Goal: Task Accomplishment & Management: Use online tool/utility

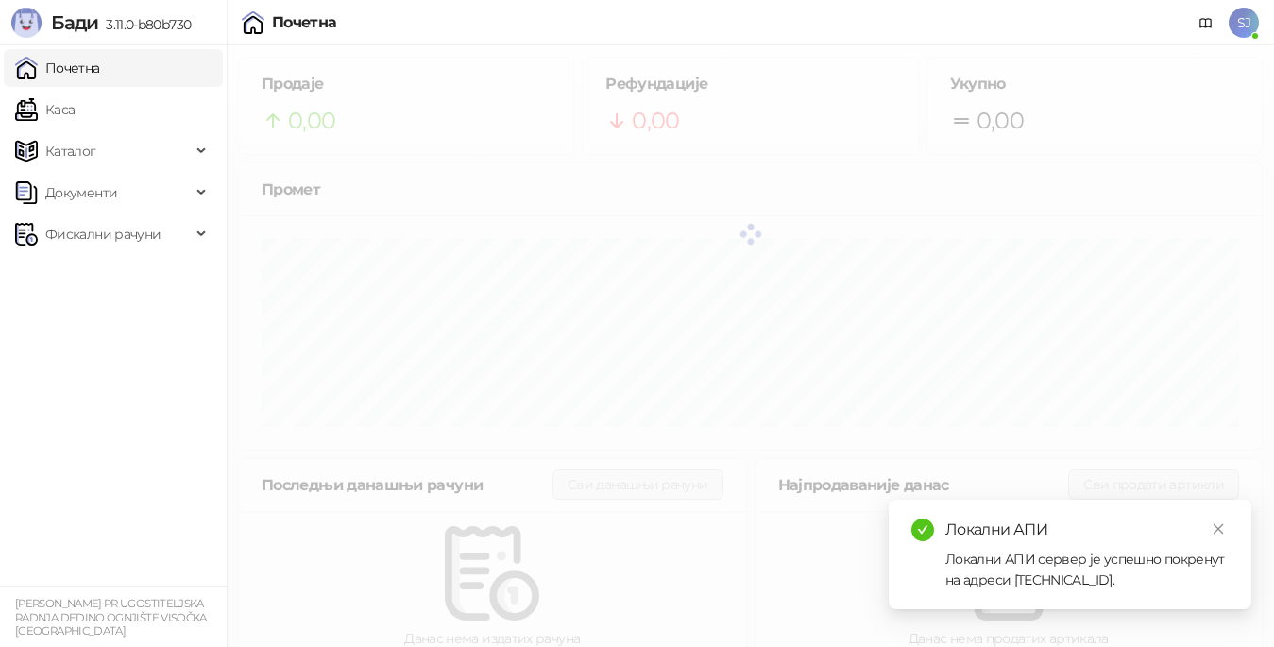
click at [1120, 6] on div "Почетна SJ" at bounding box center [637, 22] width 1244 height 45
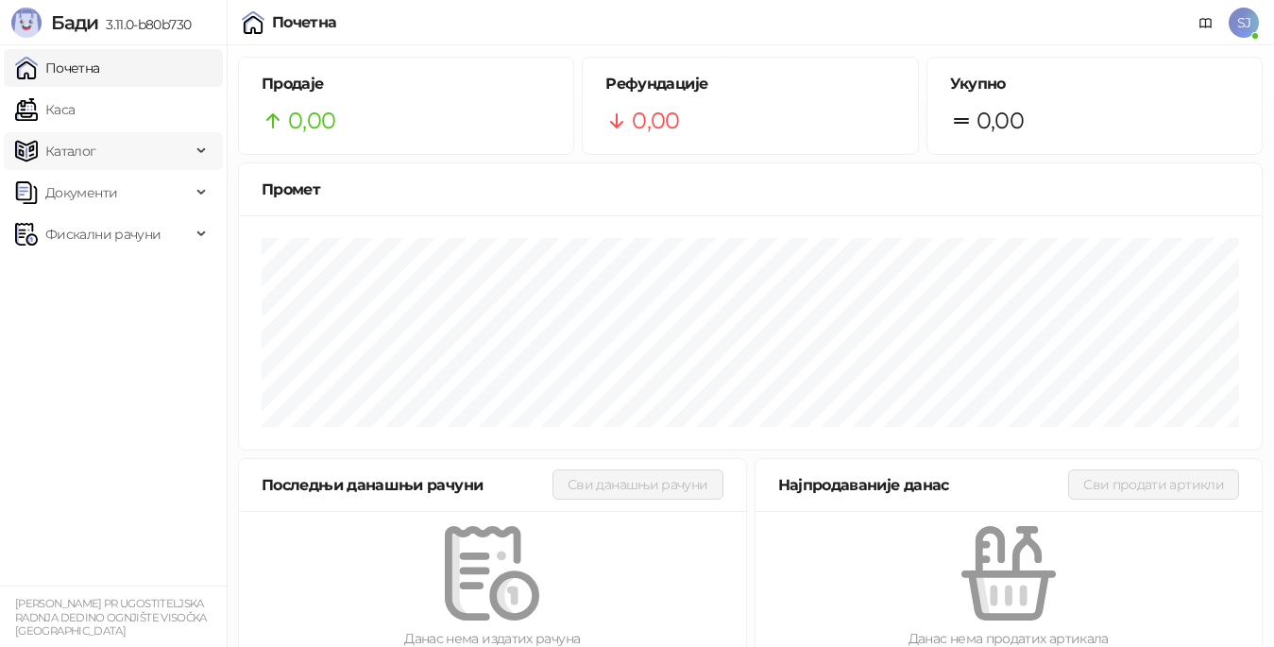
click at [112, 155] on span "Каталог" at bounding box center [103, 151] width 176 height 38
click at [114, 154] on span "Каталог" at bounding box center [103, 151] width 176 height 38
click at [133, 188] on span "Документи" at bounding box center [103, 193] width 176 height 38
click at [131, 206] on span "Документи" at bounding box center [103, 193] width 176 height 38
click at [124, 220] on span "Фискални рачуни" at bounding box center [102, 234] width 115 height 38
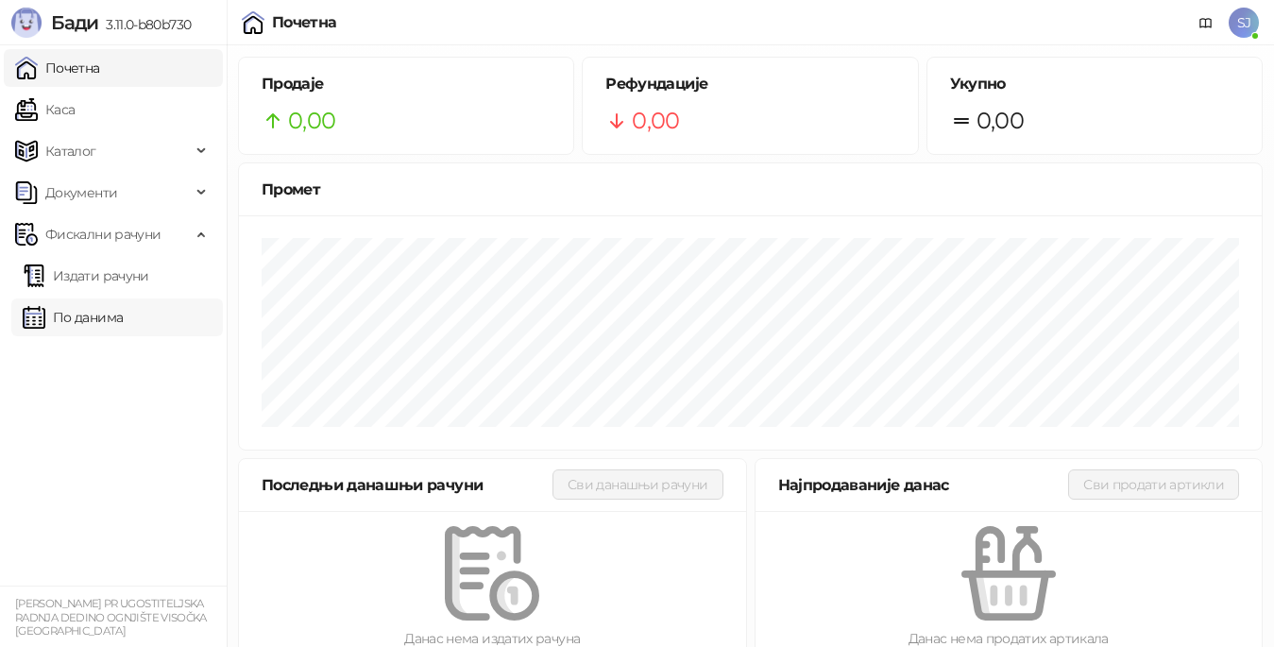
click at [96, 318] on link "По данима" at bounding box center [73, 317] width 100 height 38
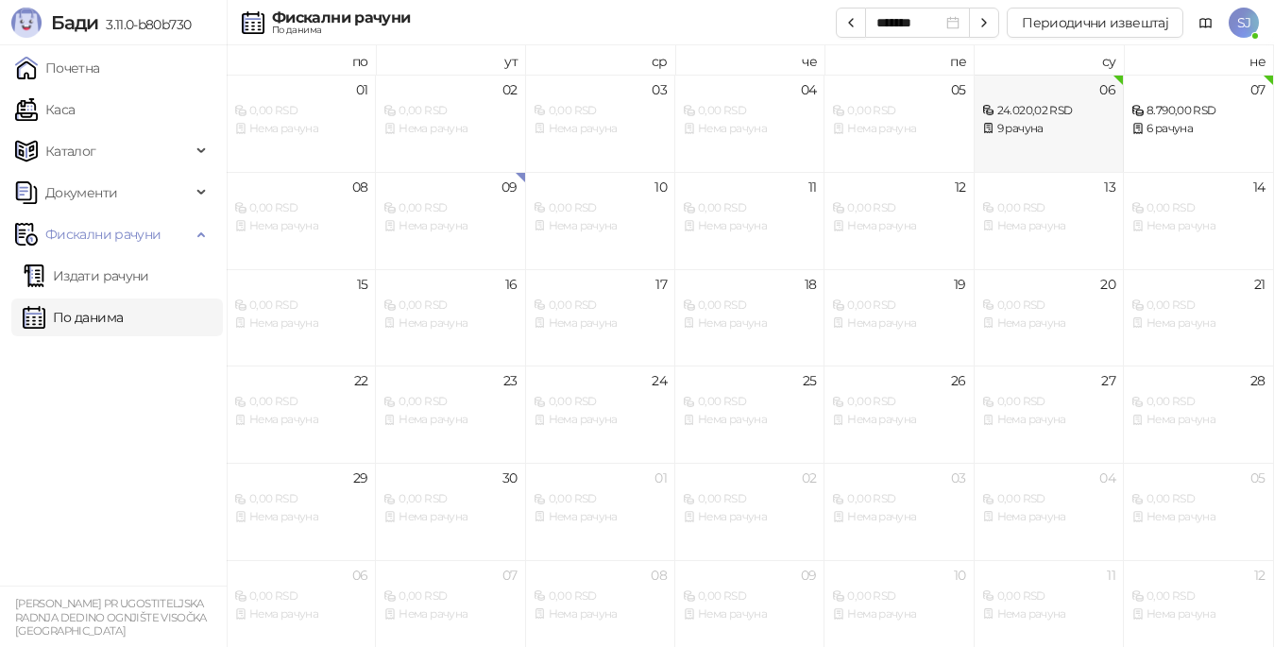
click at [1089, 121] on div "9 рачуна" at bounding box center [1048, 129] width 133 height 18
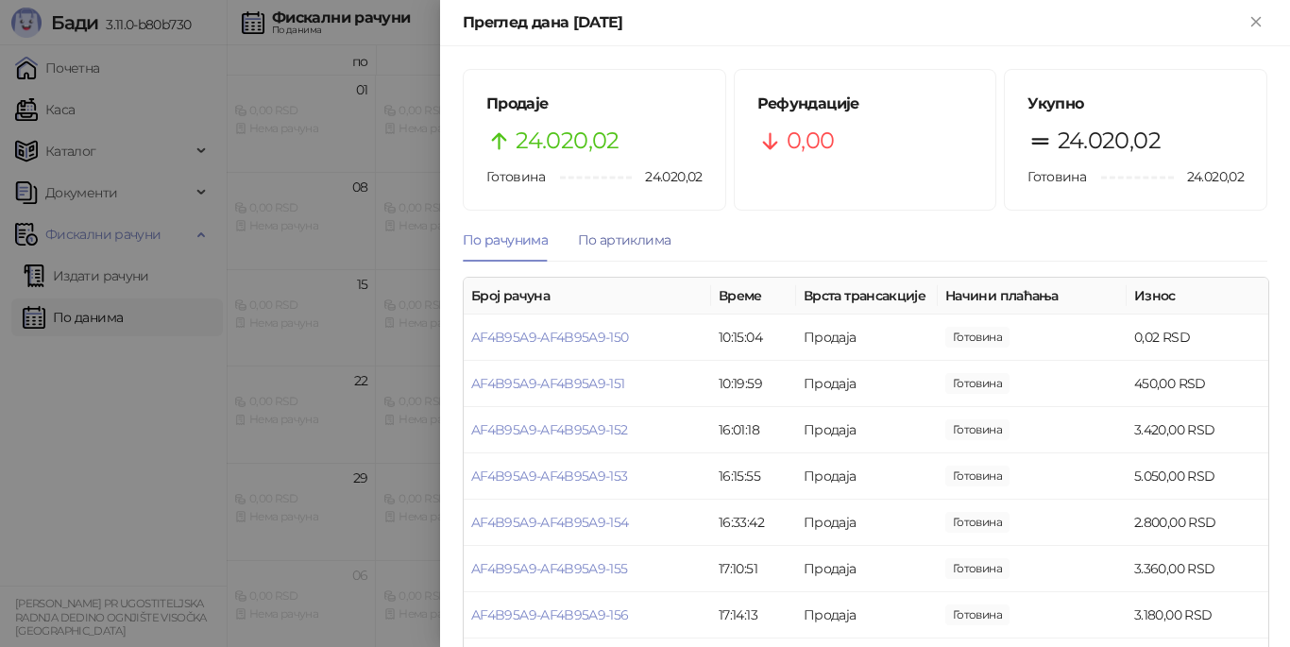
click at [628, 230] on div "По артиклима" at bounding box center [624, 240] width 93 height 21
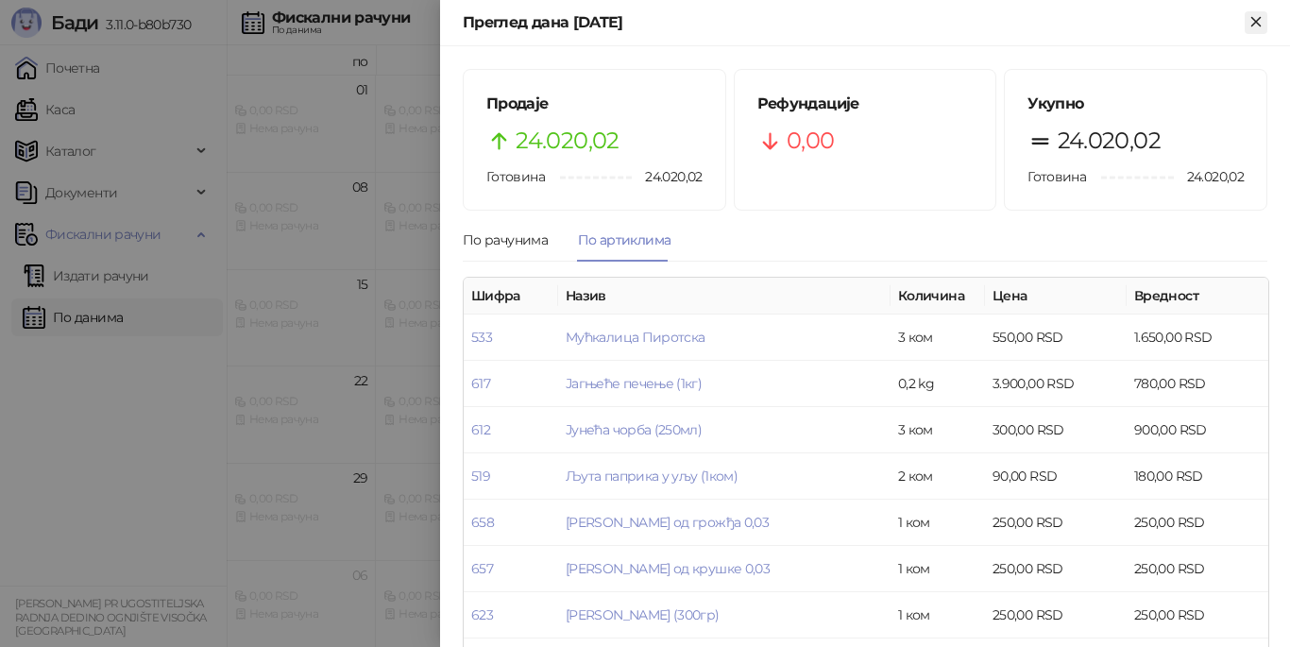
click at [1258, 24] on icon "Close" at bounding box center [1255, 21] width 9 height 9
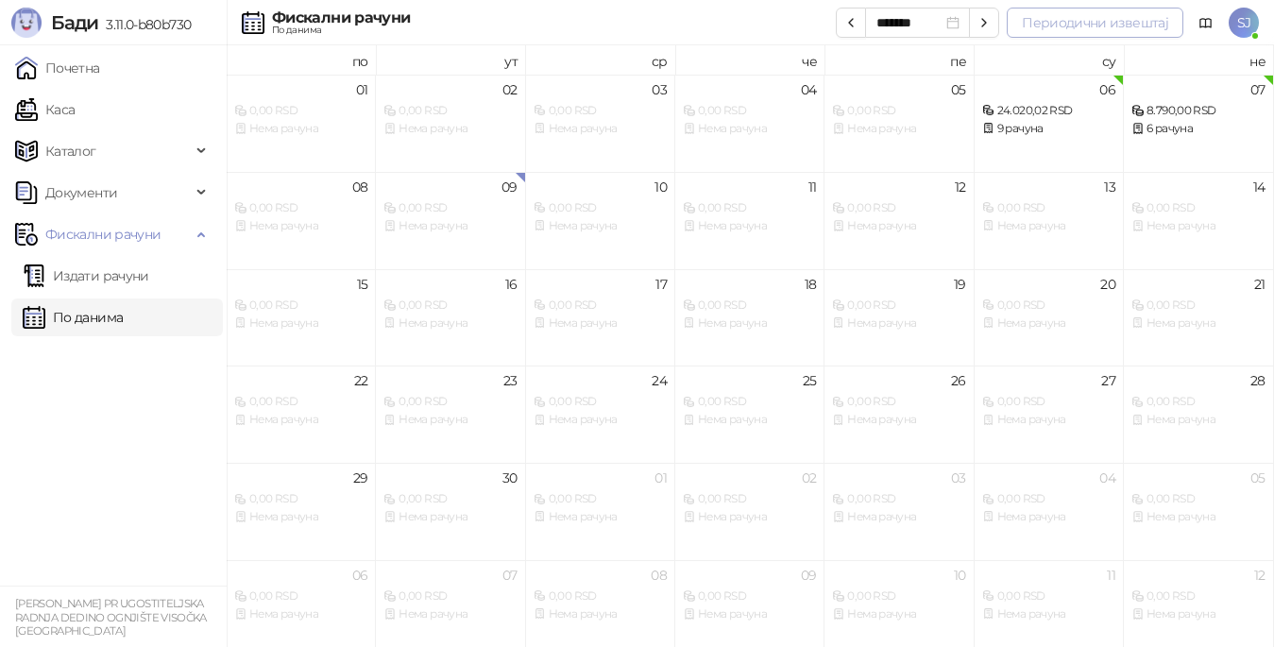
click at [1066, 20] on button "Периодични извештај" at bounding box center [1095, 23] width 177 height 30
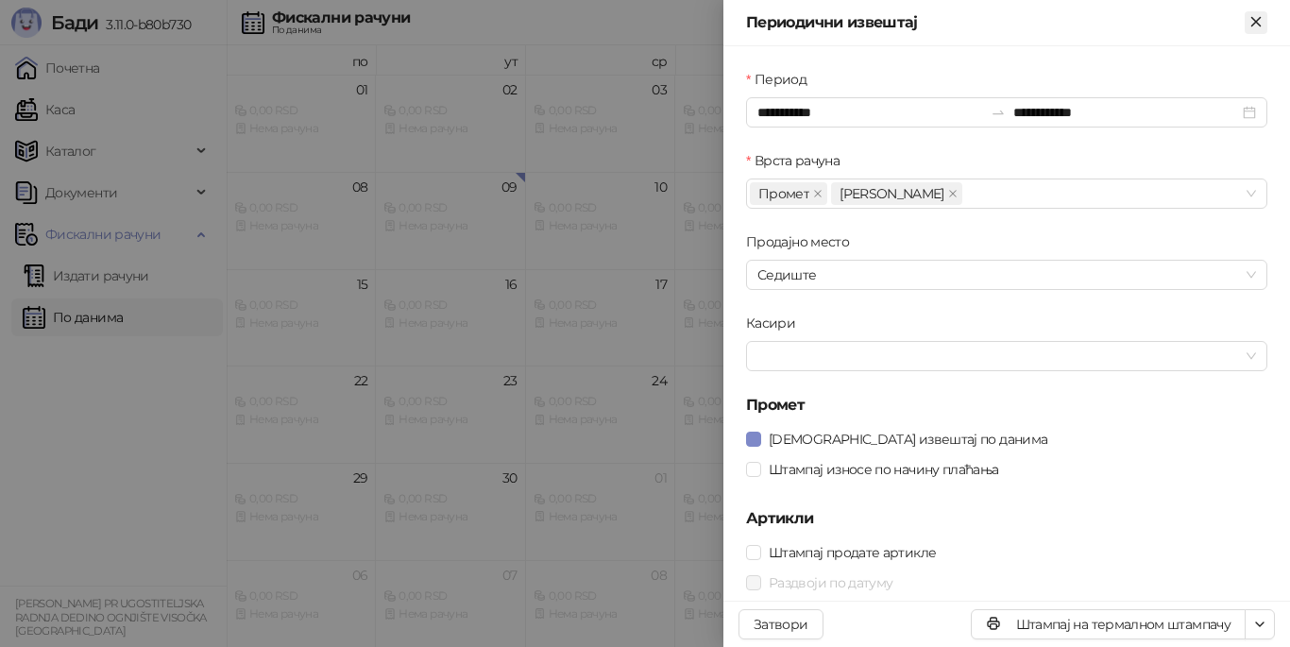
click at [1250, 27] on icon "Close" at bounding box center [1256, 21] width 17 height 17
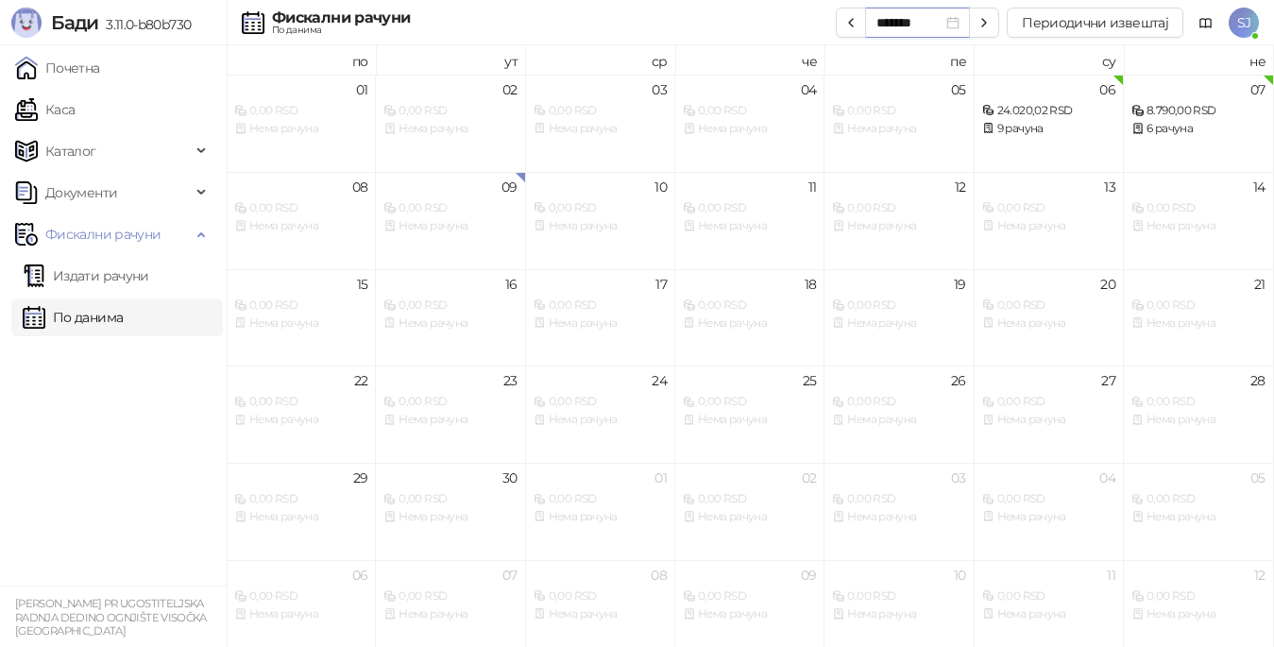
click at [938, 26] on input "*******" at bounding box center [909, 22] width 66 height 21
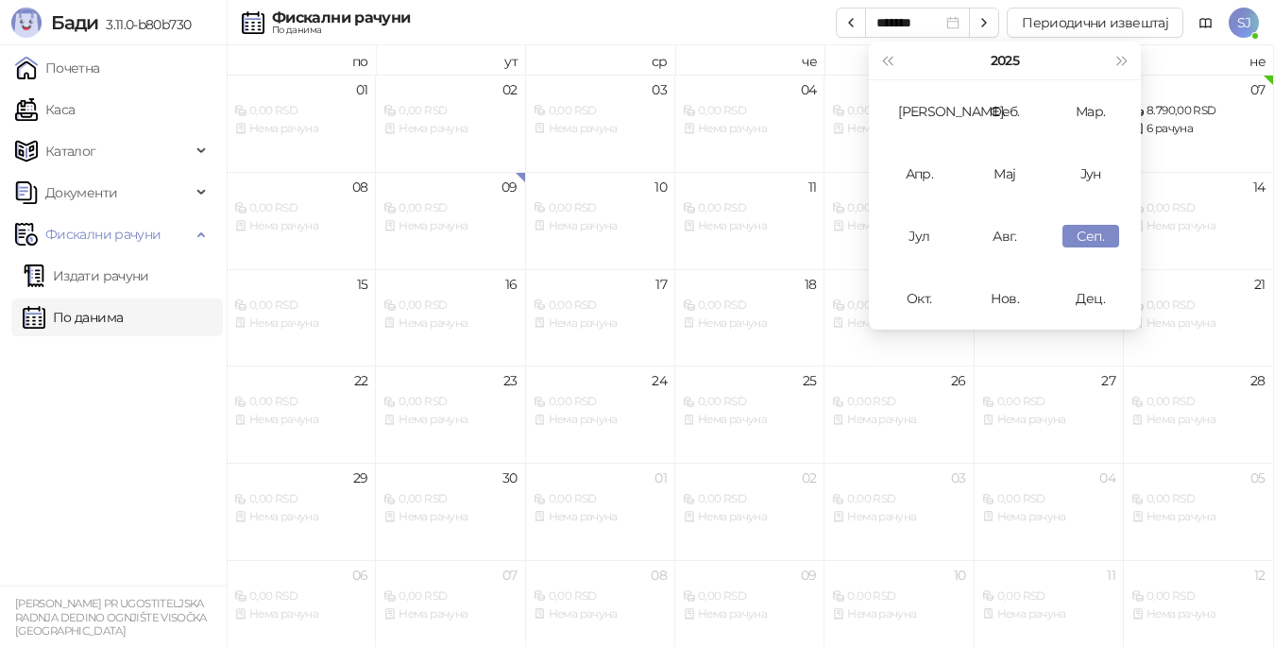
click at [718, 15] on div "Фискални рачуни По данима ******* Периодични извештај SJ" at bounding box center [637, 22] width 1244 height 45
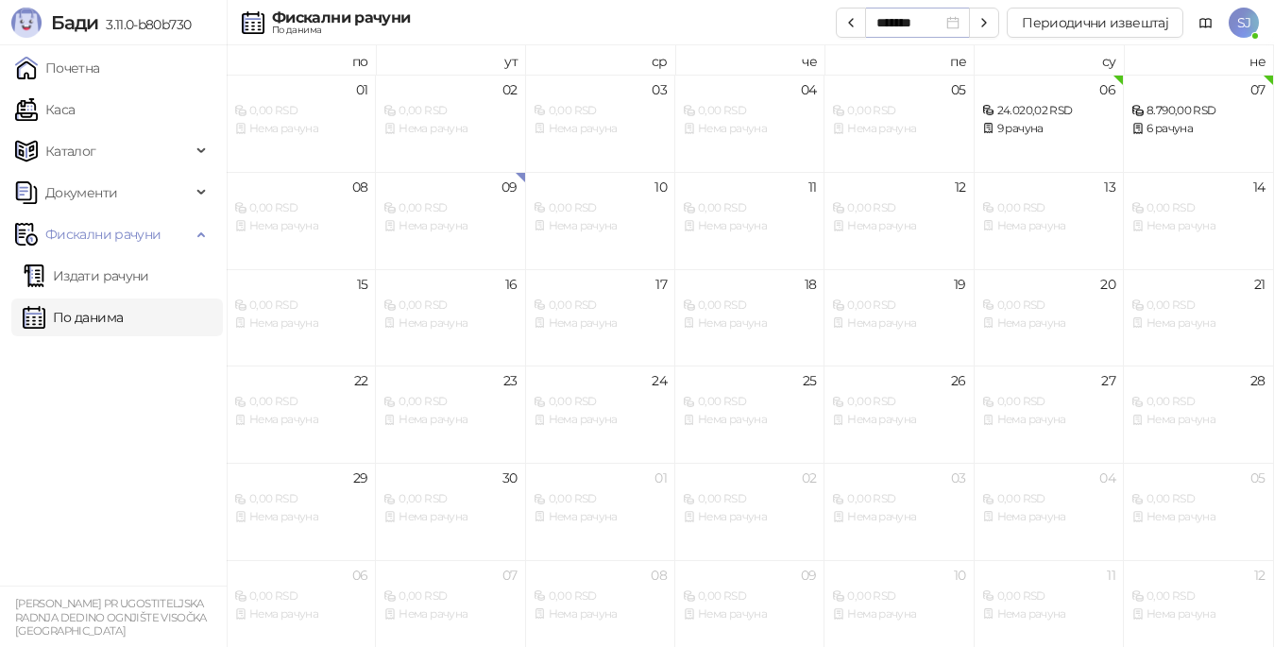
click at [955, 16] on div "*******" at bounding box center [917, 22] width 83 height 21
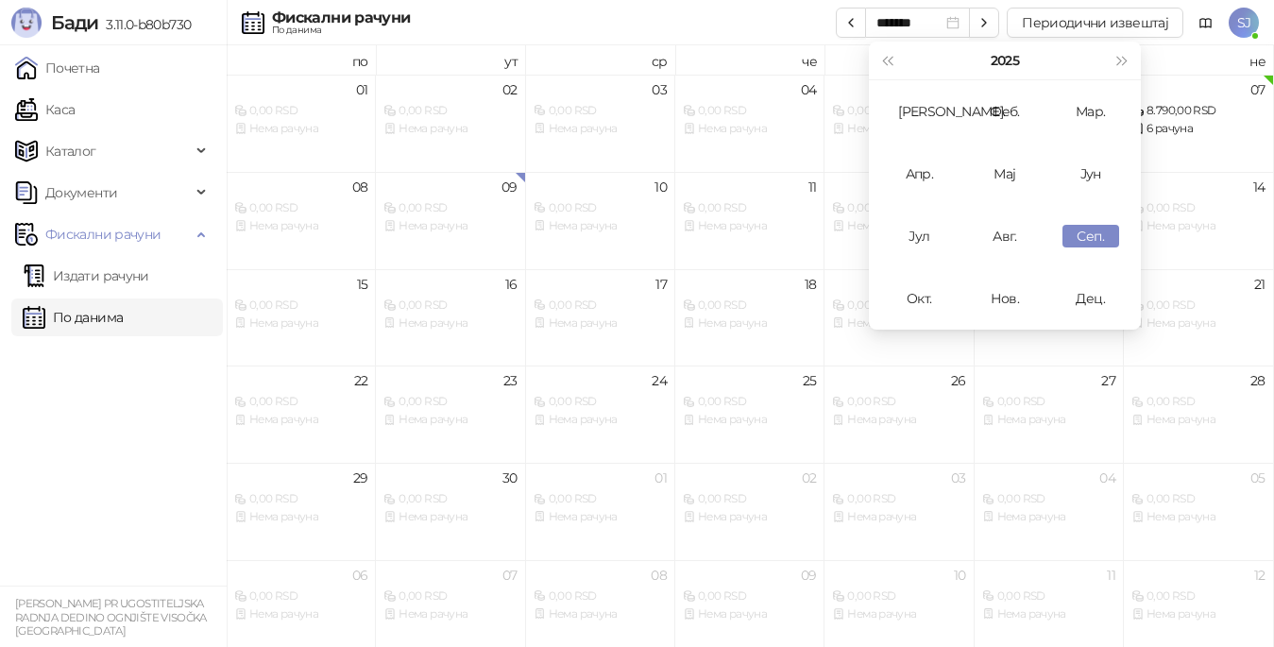
click at [796, 23] on div "Фискални рачуни По данима ******* Периодични извештај SJ" at bounding box center [637, 22] width 1244 height 45
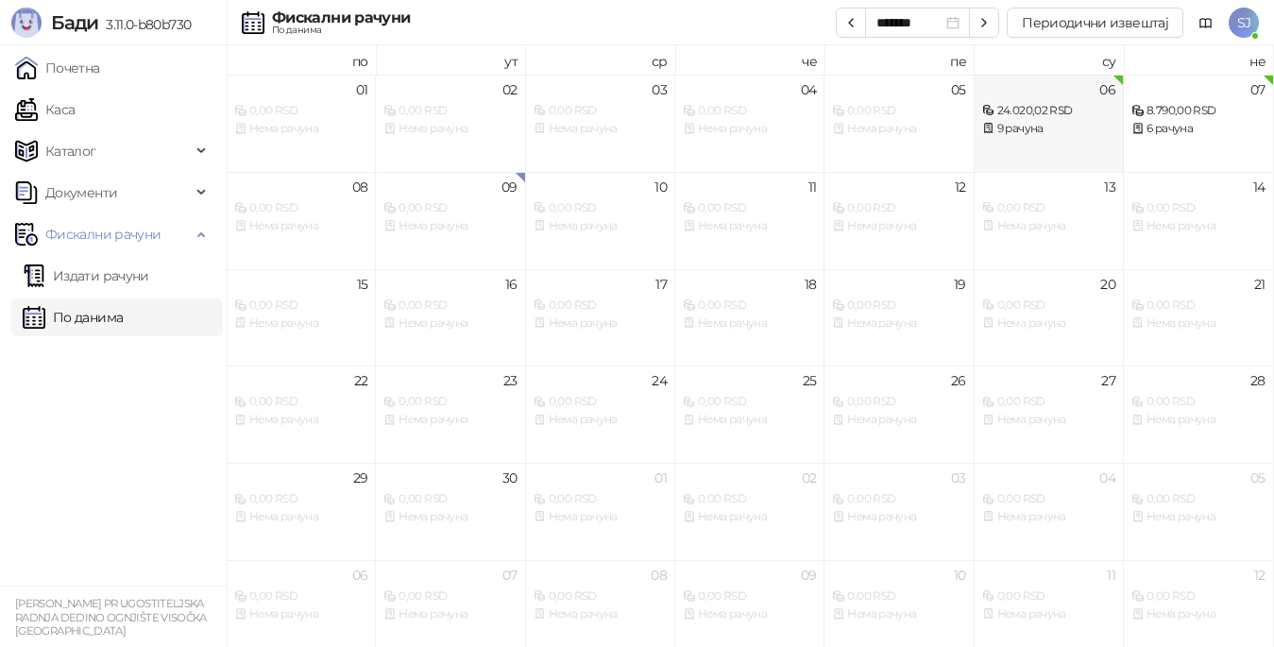
click at [1014, 98] on div "24.020,02 RSD 9 рачуна" at bounding box center [1048, 110] width 133 height 55
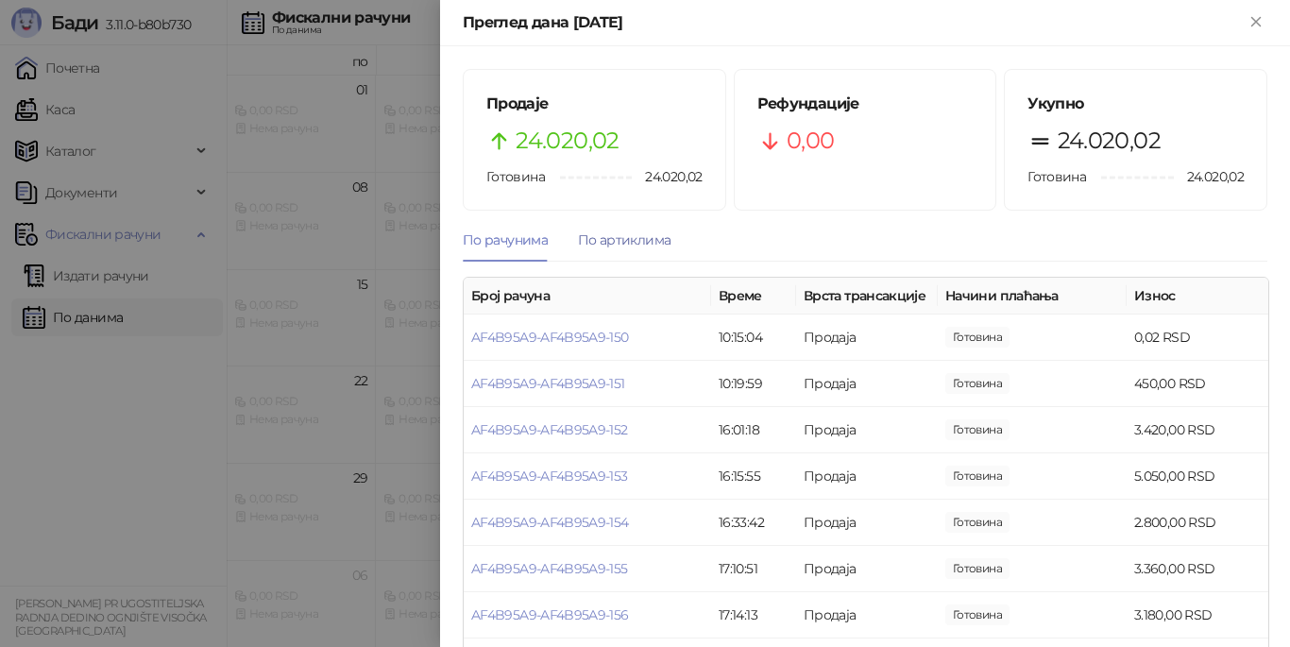
click at [649, 230] on div "По артиклима" at bounding box center [624, 240] width 93 height 21
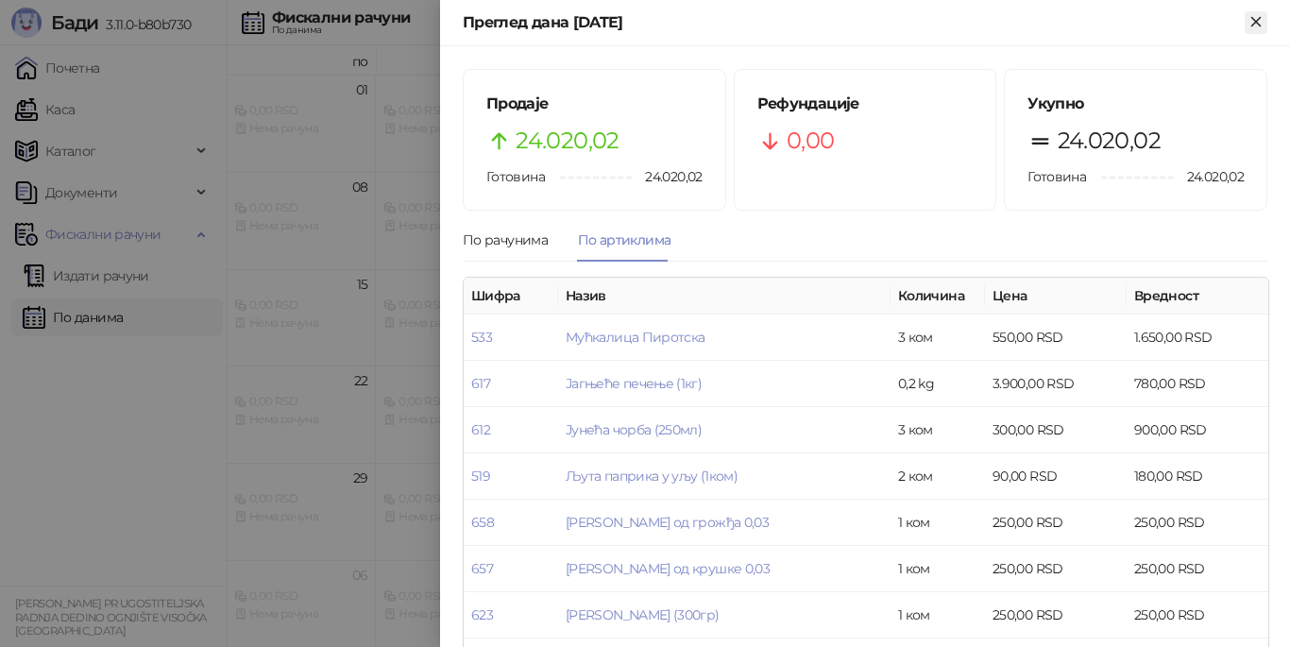
click at [1261, 32] on button "Close" at bounding box center [1256, 22] width 23 height 23
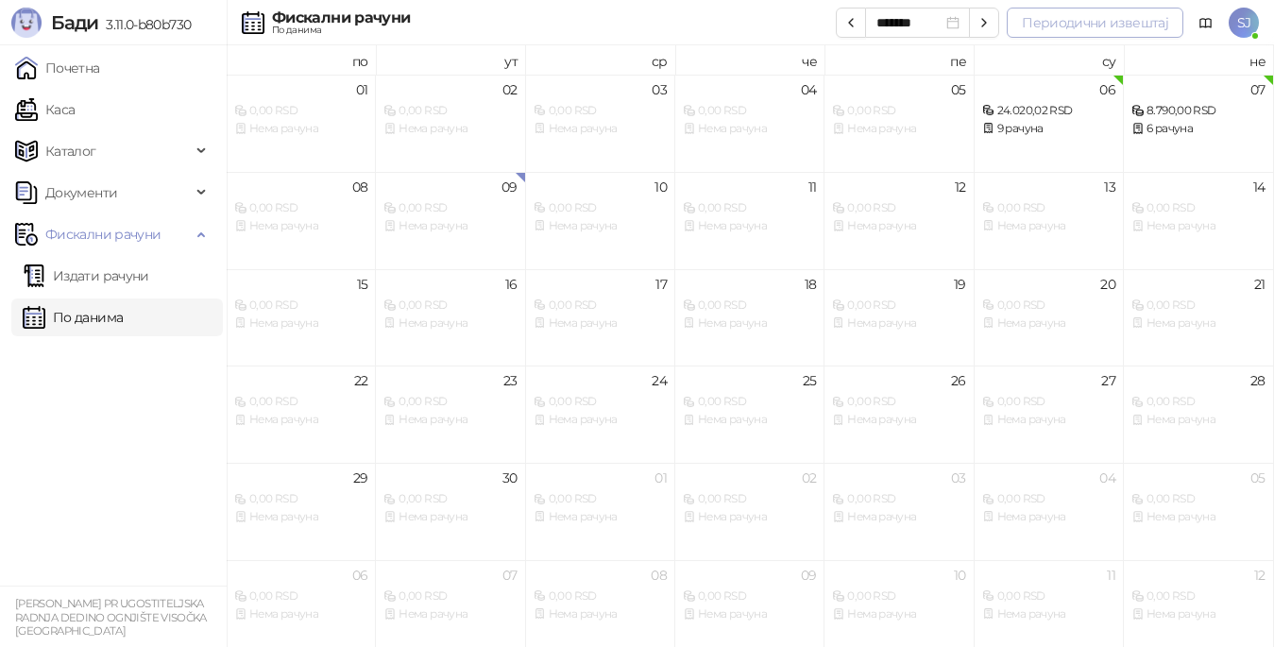
click at [1161, 21] on button "Периодични извештај" at bounding box center [1095, 23] width 177 height 30
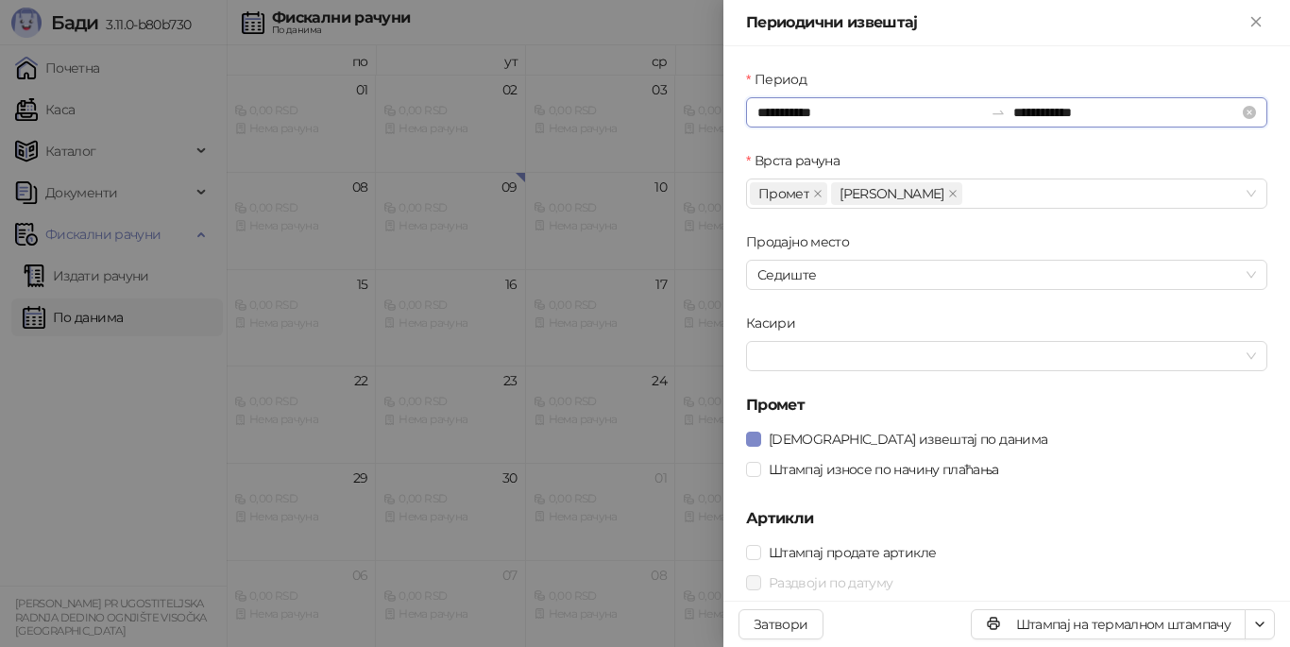
click at [827, 120] on input "**********" at bounding box center [870, 112] width 226 height 21
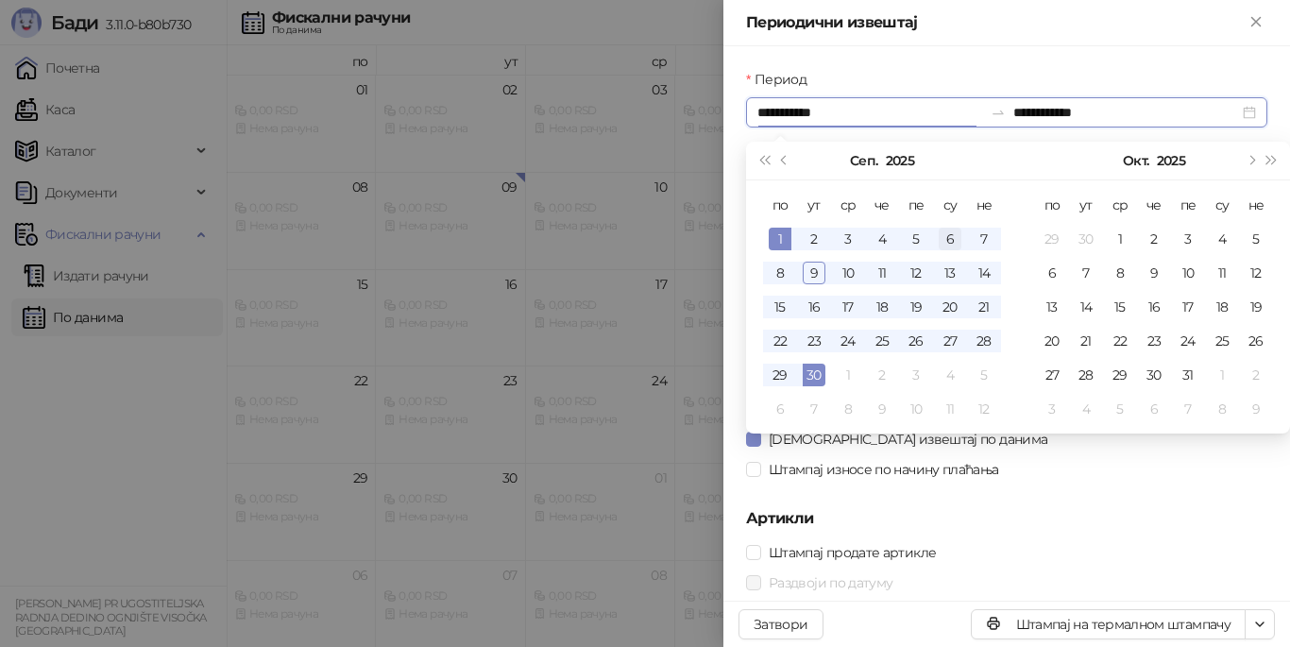
type input "**********"
click at [942, 226] on td "6" at bounding box center [950, 239] width 34 height 34
type input "**********"
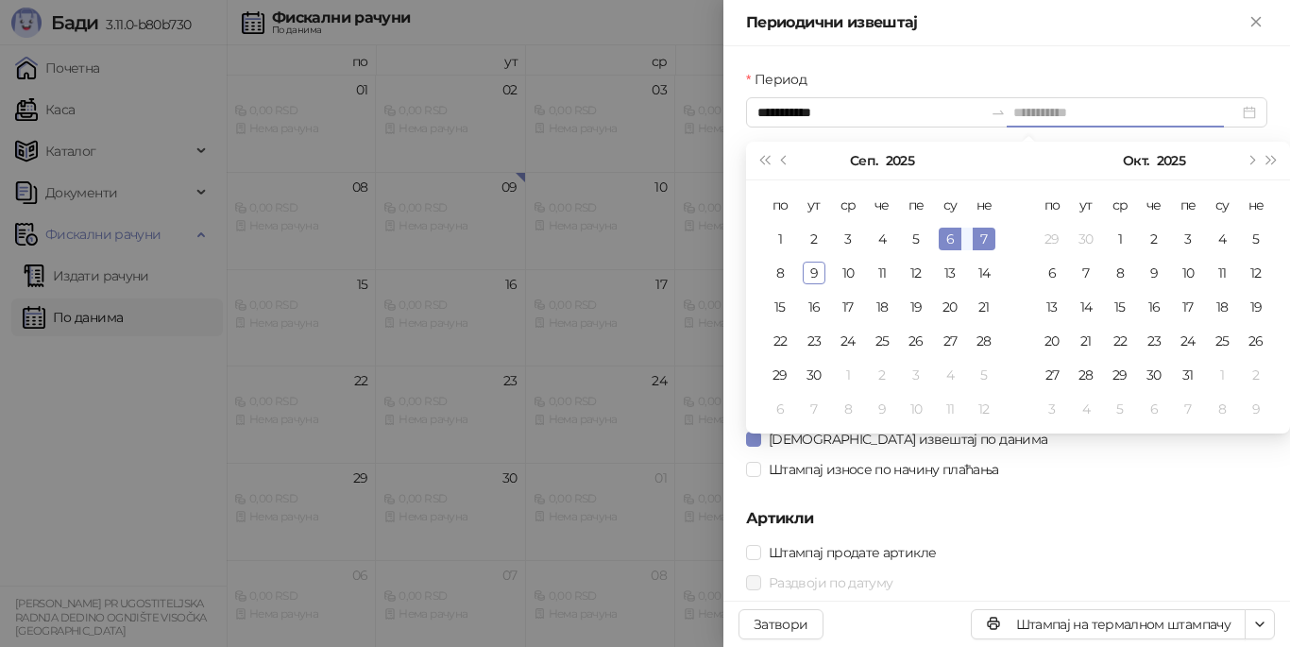
click at [991, 232] on div "7" at bounding box center [984, 239] width 23 height 23
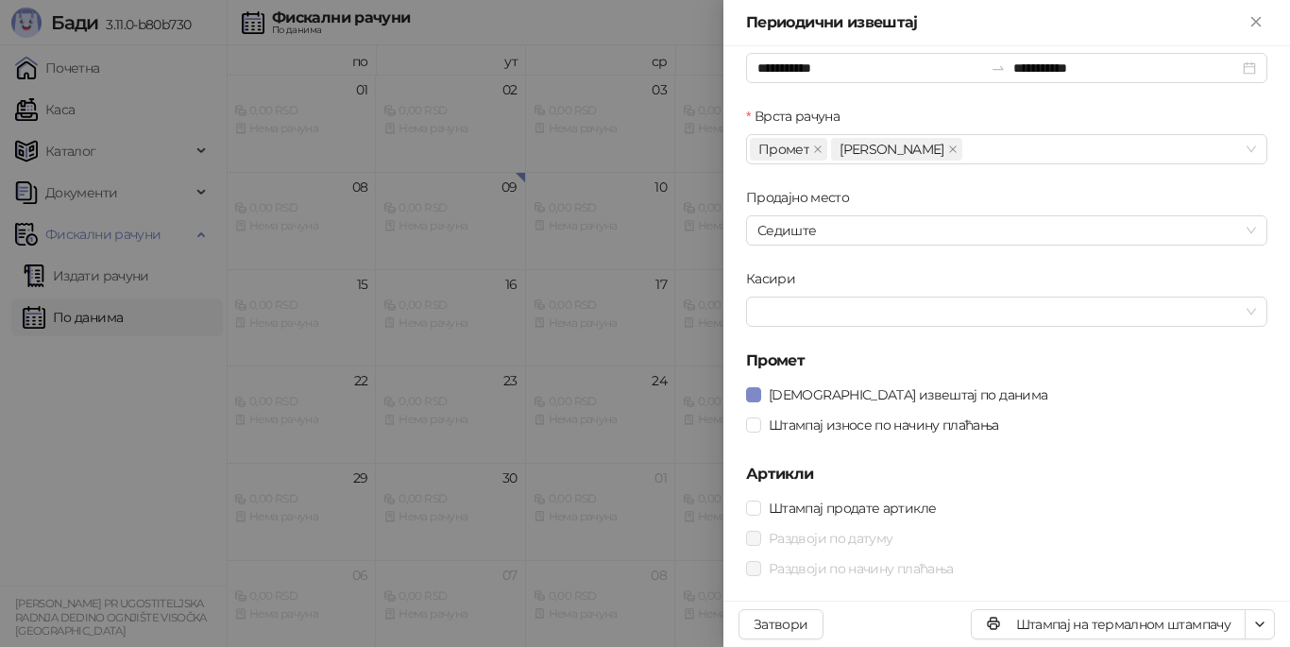
scroll to position [50, 0]
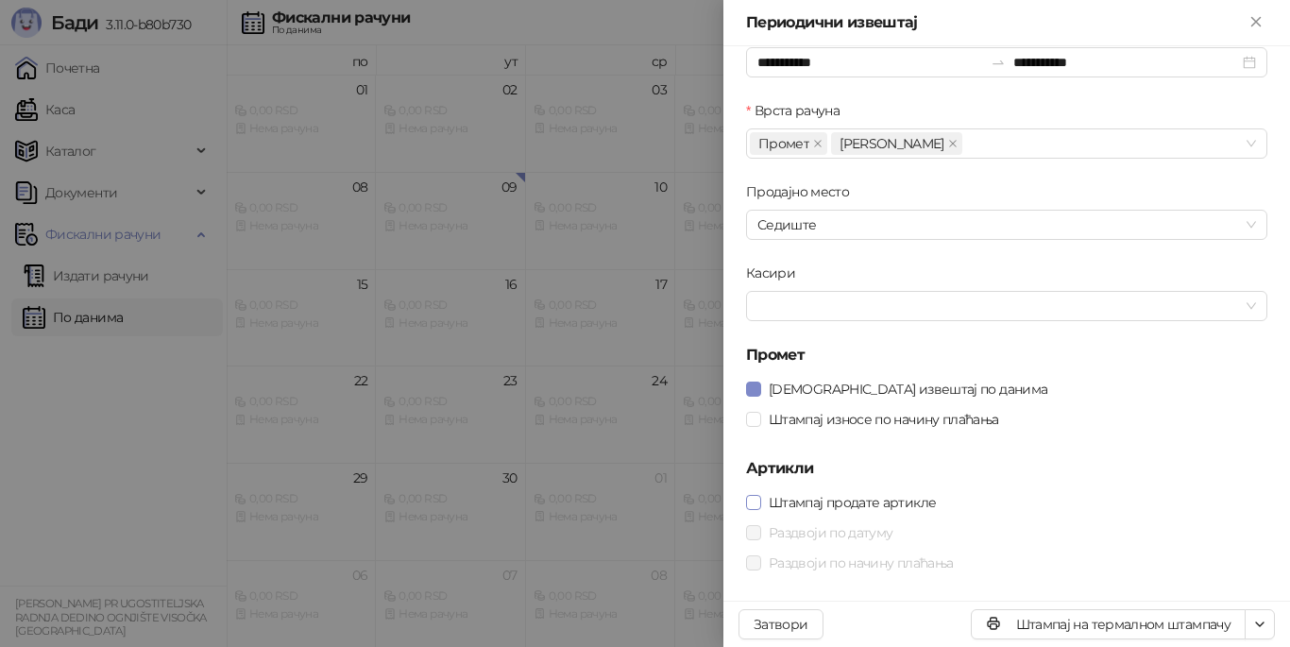
click at [901, 496] on span "Штампај продате артикле" at bounding box center [852, 502] width 182 height 21
click at [877, 533] on span "Раздвоји по датуму" at bounding box center [830, 532] width 139 height 21
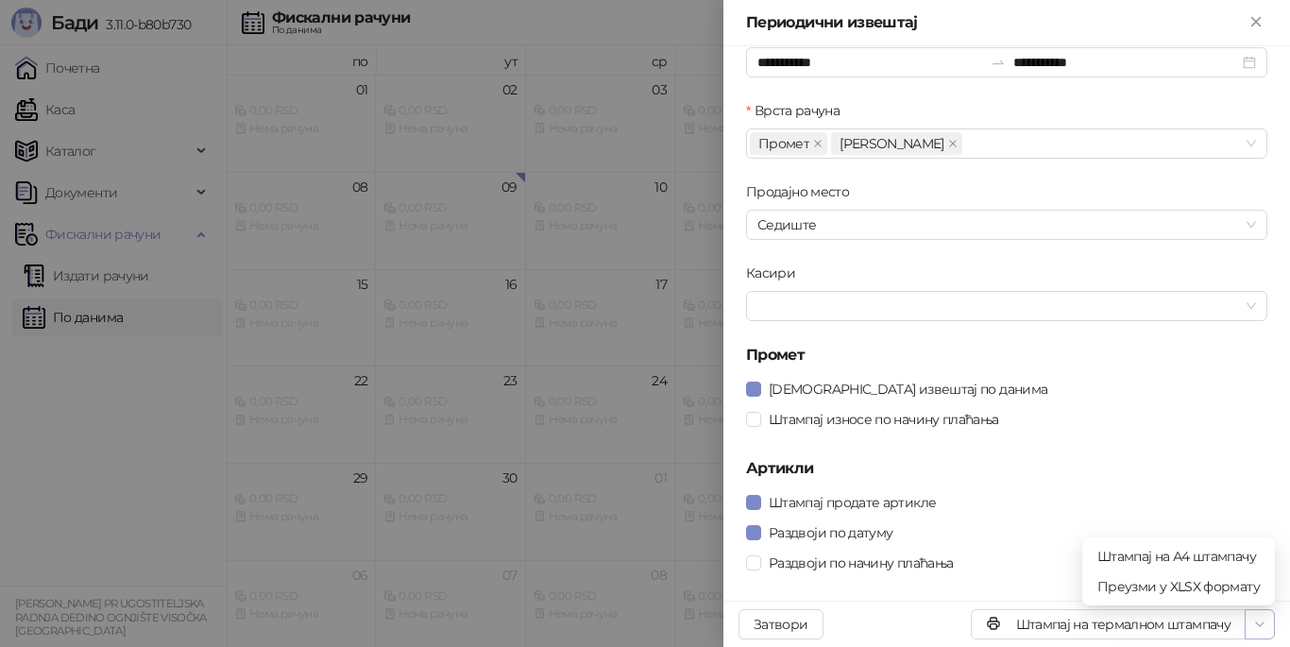
click at [1255, 610] on button "button" at bounding box center [1260, 624] width 30 height 30
click at [1202, 562] on span "Штампај на А4 штампачу" at bounding box center [1178, 556] width 162 height 21
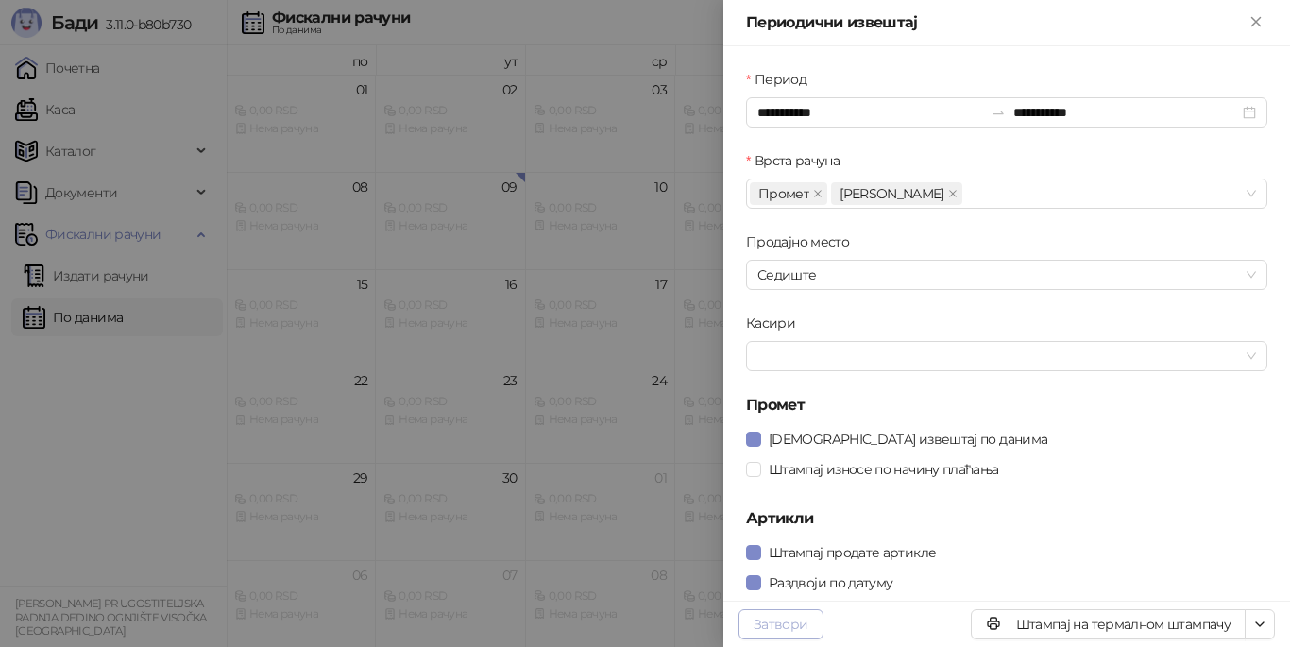
click at [778, 632] on button "Затвори" at bounding box center [781, 624] width 85 height 30
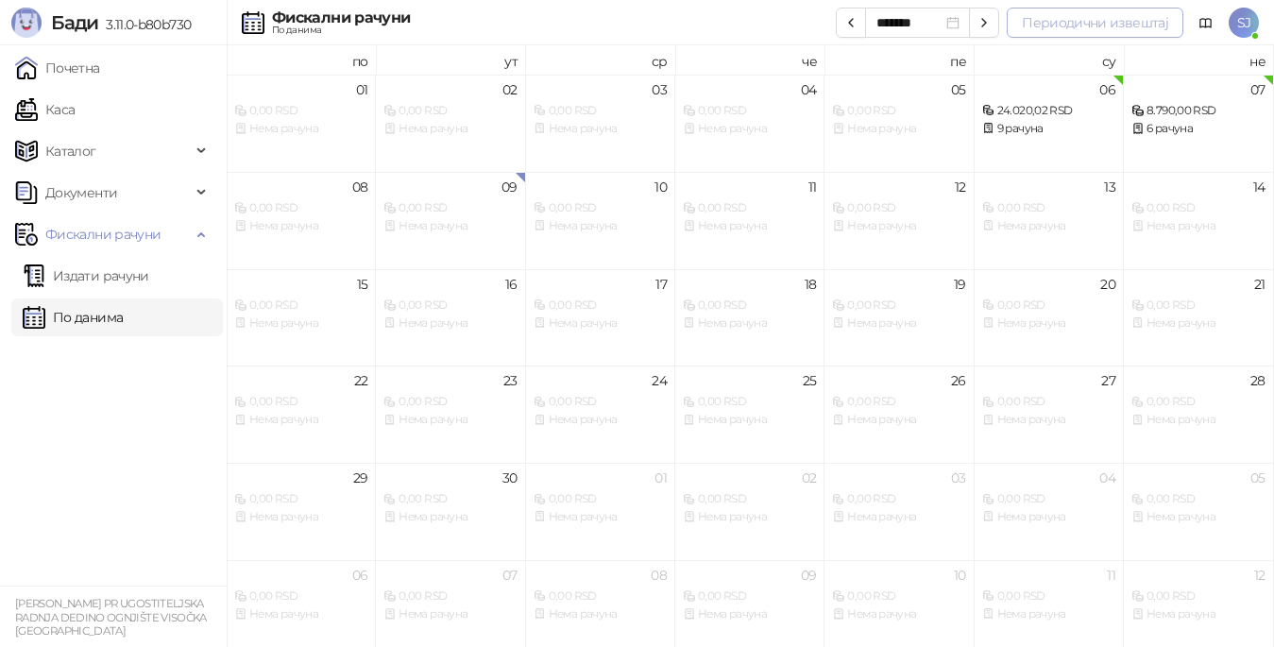
click at [1100, 21] on button "Периодични извештај" at bounding box center [1095, 23] width 177 height 30
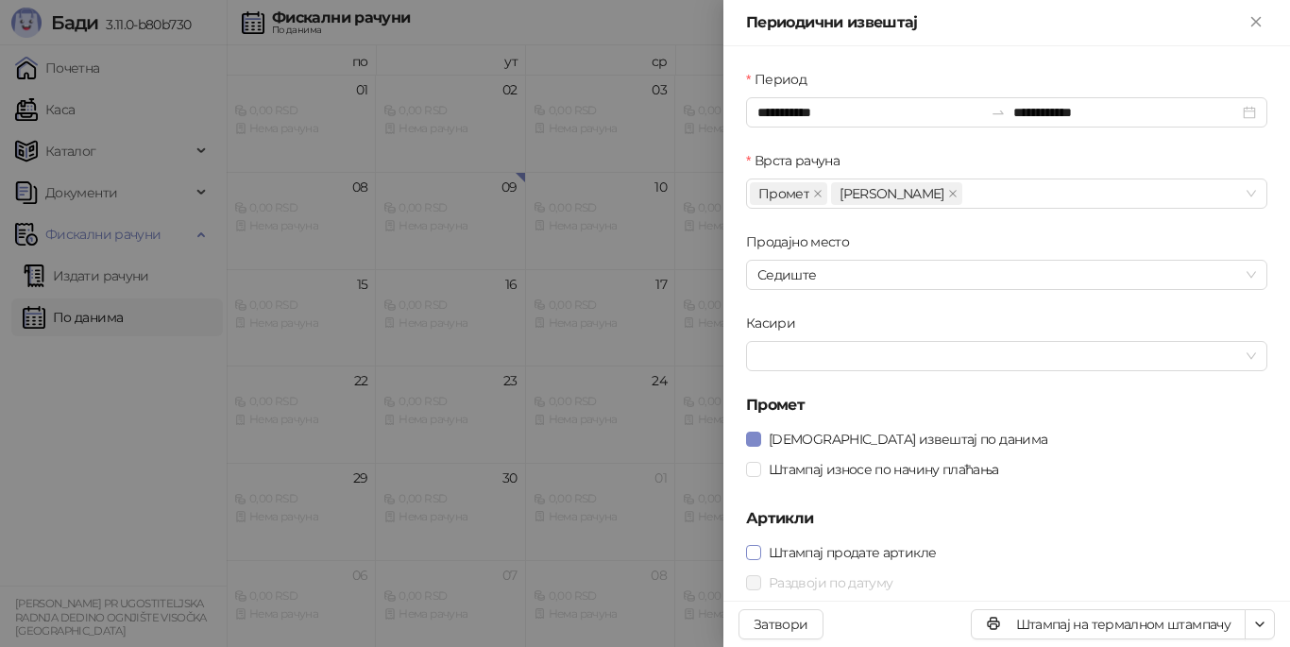
click at [876, 554] on span "Штампај продате артикле" at bounding box center [852, 552] width 182 height 21
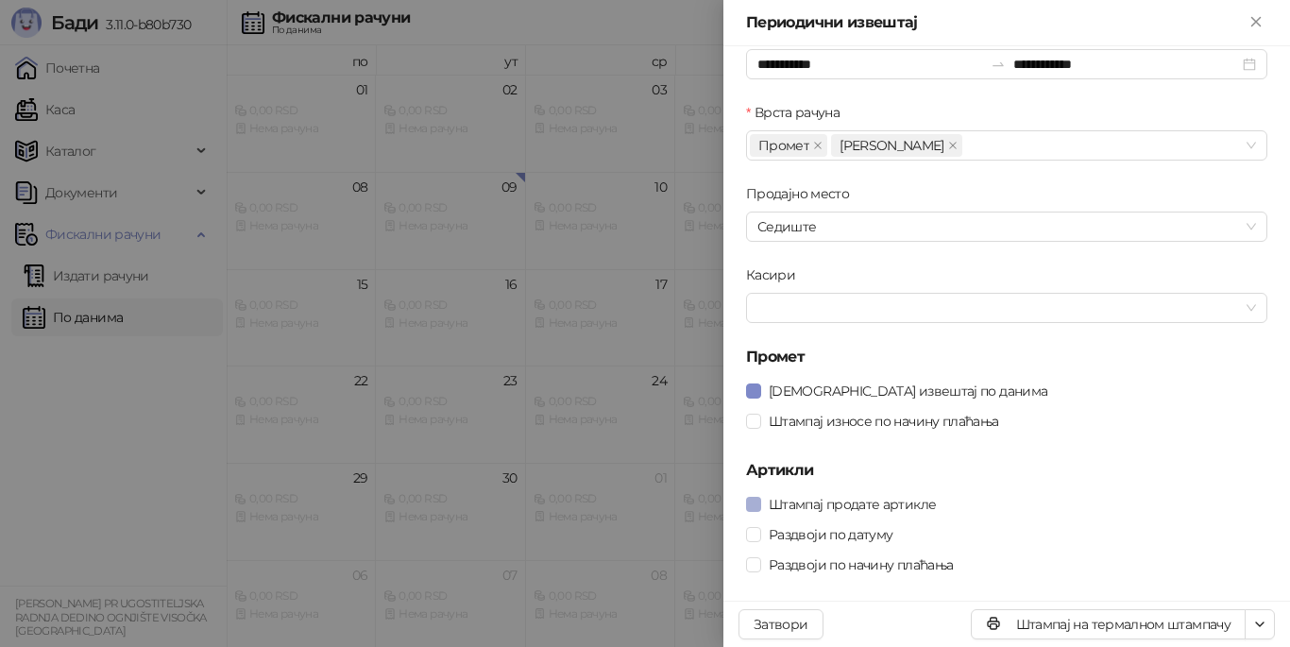
scroll to position [50, 0]
click at [823, 534] on span "Раздвоји по датуму" at bounding box center [830, 532] width 139 height 21
click at [808, 611] on button "Затвори" at bounding box center [781, 624] width 85 height 30
